Goal: Transaction & Acquisition: Book appointment/travel/reservation

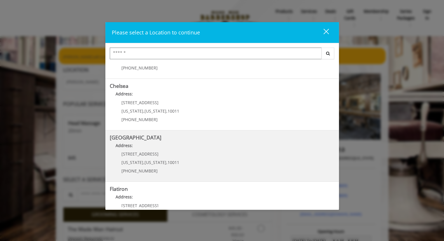
scroll to position [35, 0]
click at [156, 162] on span "[US_STATE]" at bounding box center [156, 163] width 22 height 6
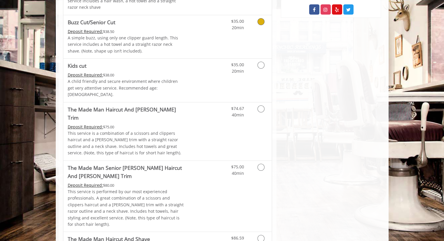
scroll to position [348, 0]
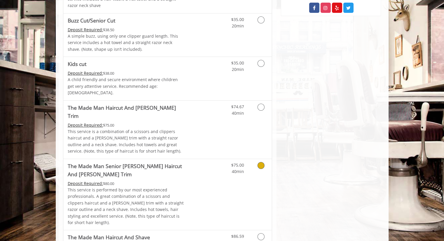
click at [261, 159] on link "Grooming services" at bounding box center [260, 167] width 15 height 16
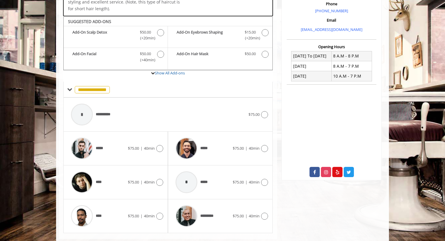
scroll to position [188, 0]
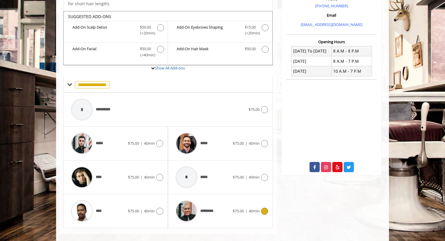
click at [212, 198] on span "*********" at bounding box center [195, 212] width 45 height 28
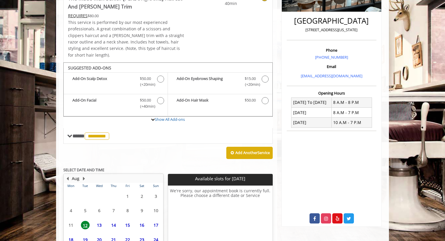
scroll to position [182, 0]
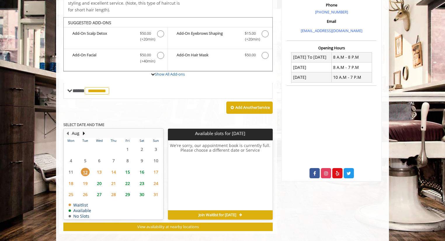
click at [98, 179] on span "20" at bounding box center [99, 183] width 9 height 8
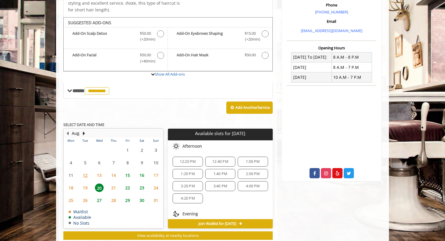
scroll to position [191, 0]
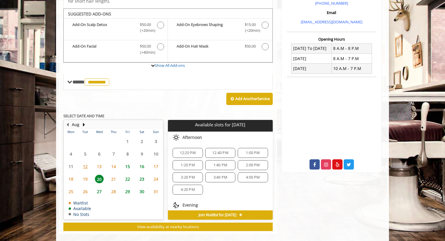
click at [197, 151] on span "12:20 PM" at bounding box center [187, 153] width 25 height 5
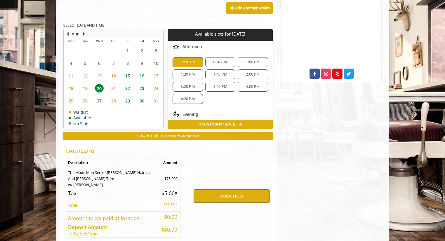
scroll to position [302, 0]
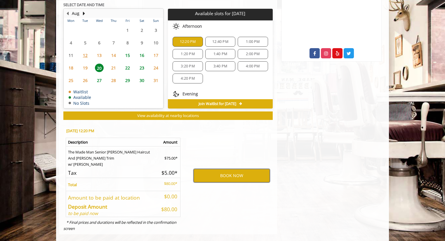
click at [225, 172] on button "BOOK NOW" at bounding box center [232, 175] width 76 height 13
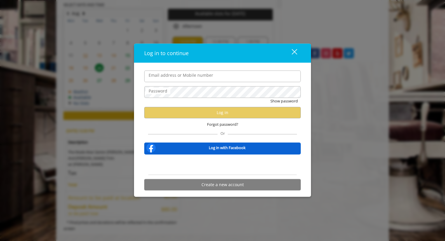
click at [170, 80] on input "Email address or Mobile number" at bounding box center [222, 76] width 157 height 12
type input "**********"
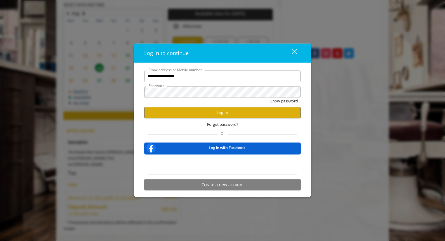
scroll to position [0, 0]
click at [221, 110] on button "Log in" at bounding box center [222, 112] width 157 height 11
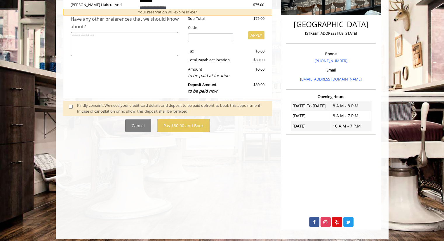
scroll to position [137, 0]
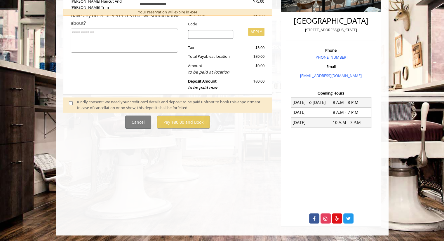
click at [73, 99] on span at bounding box center [73, 105] width 17 height 12
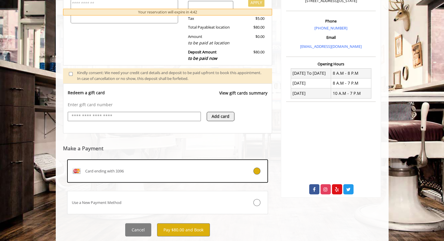
scroll to position [176, 0]
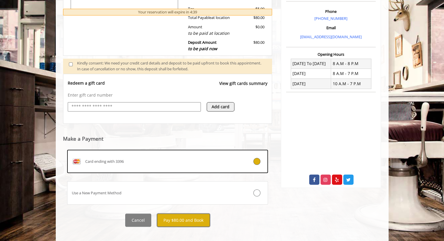
click at [190, 217] on button "Pay $80.00 and Book" at bounding box center [183, 220] width 53 height 13
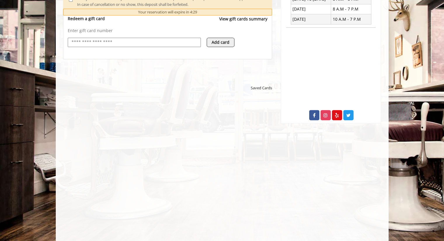
scroll to position [241, 0]
